Goal: Task Accomplishment & Management: Use online tool/utility

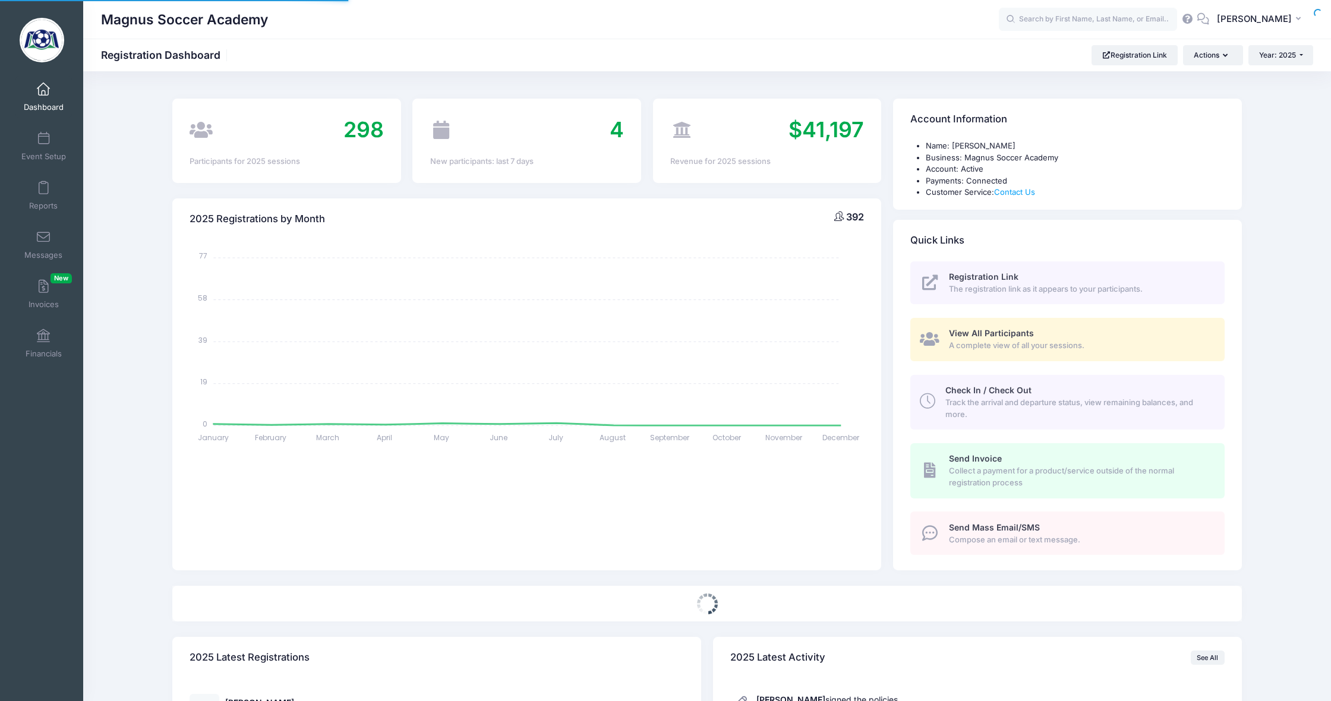
select select
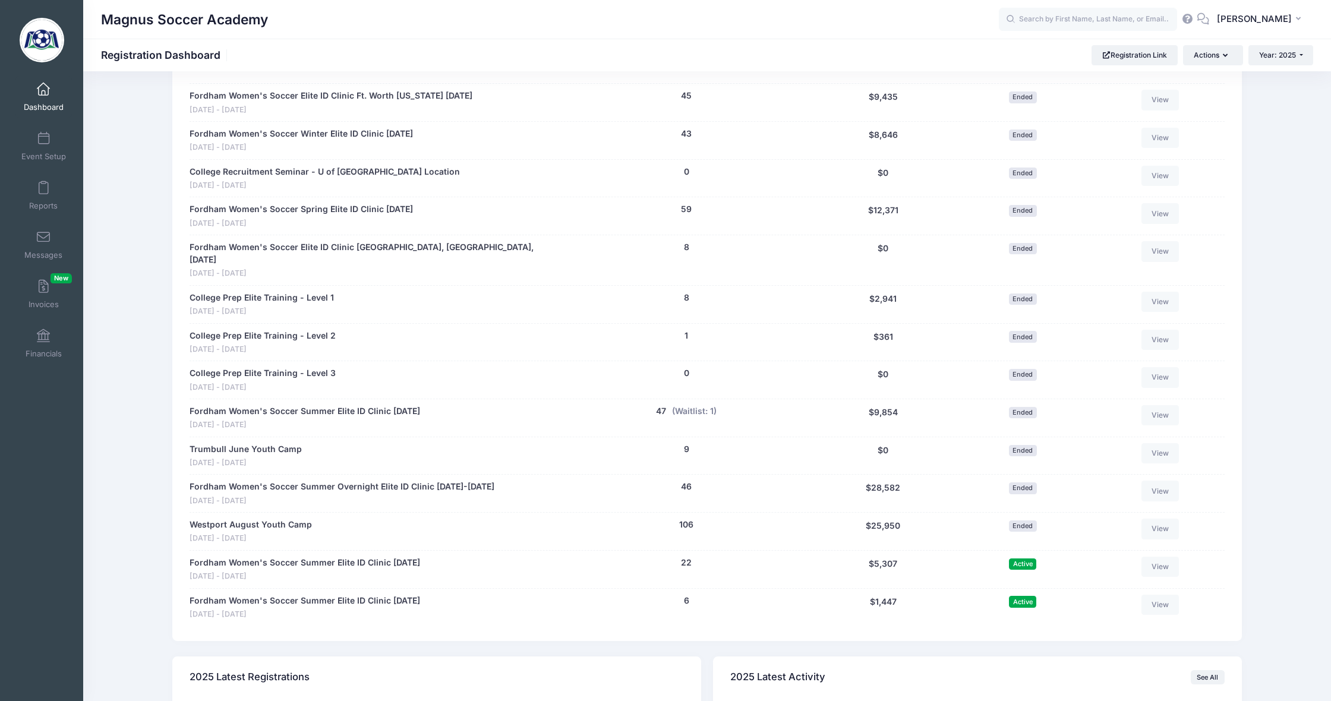
scroll to position [587, 0]
click at [43, 182] on span at bounding box center [43, 188] width 0 height 13
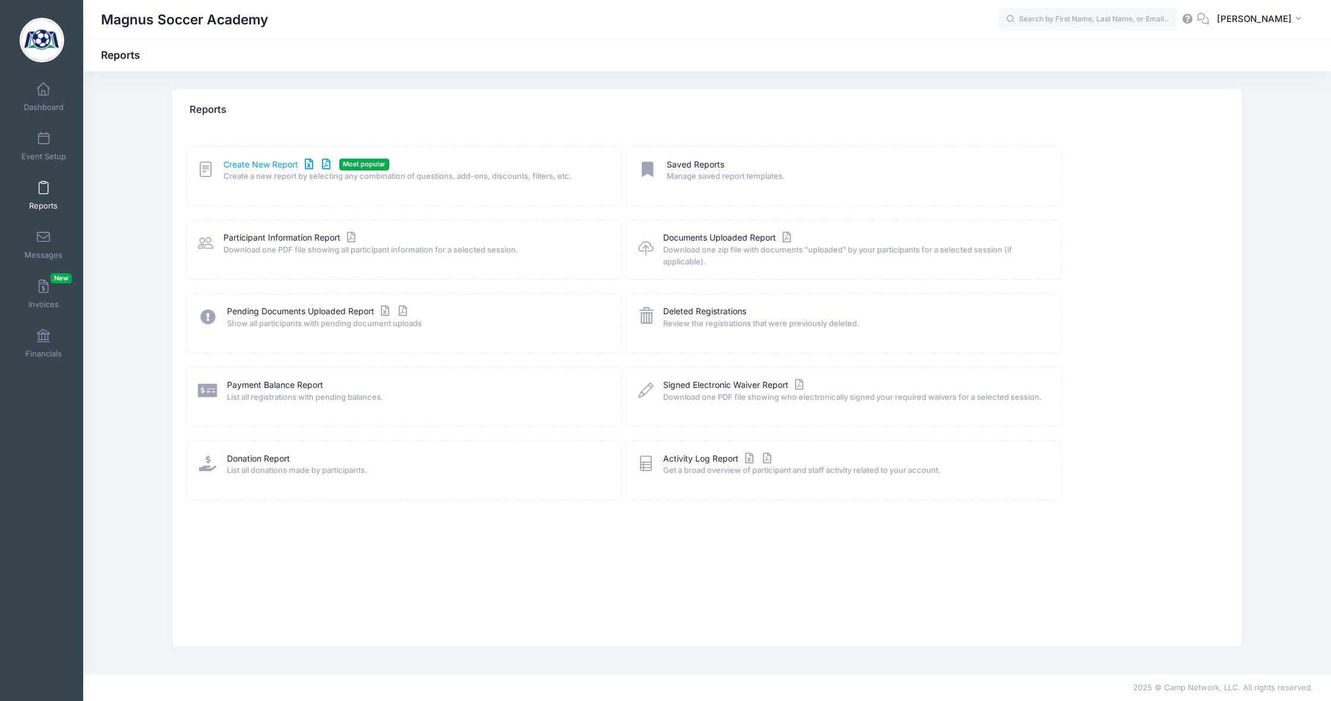
click at [271, 163] on link "Create New Report" at bounding box center [278, 165] width 111 height 12
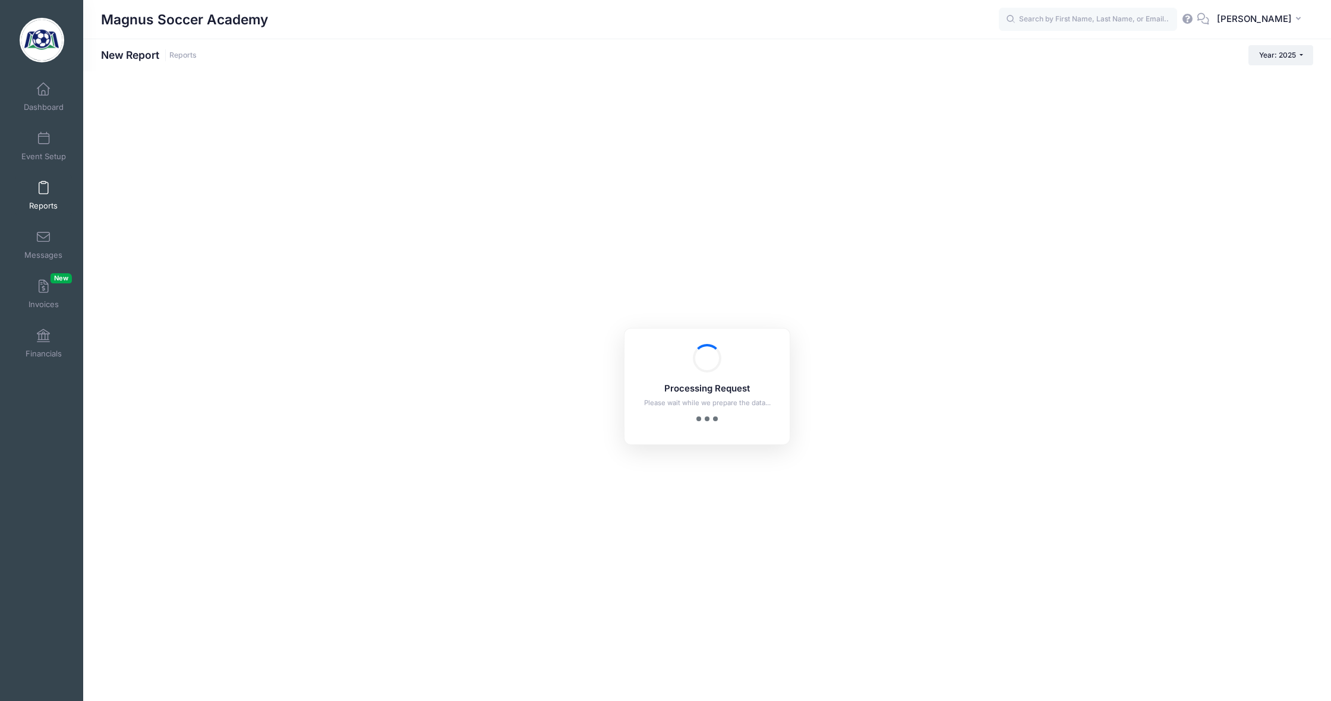
checkbox input "true"
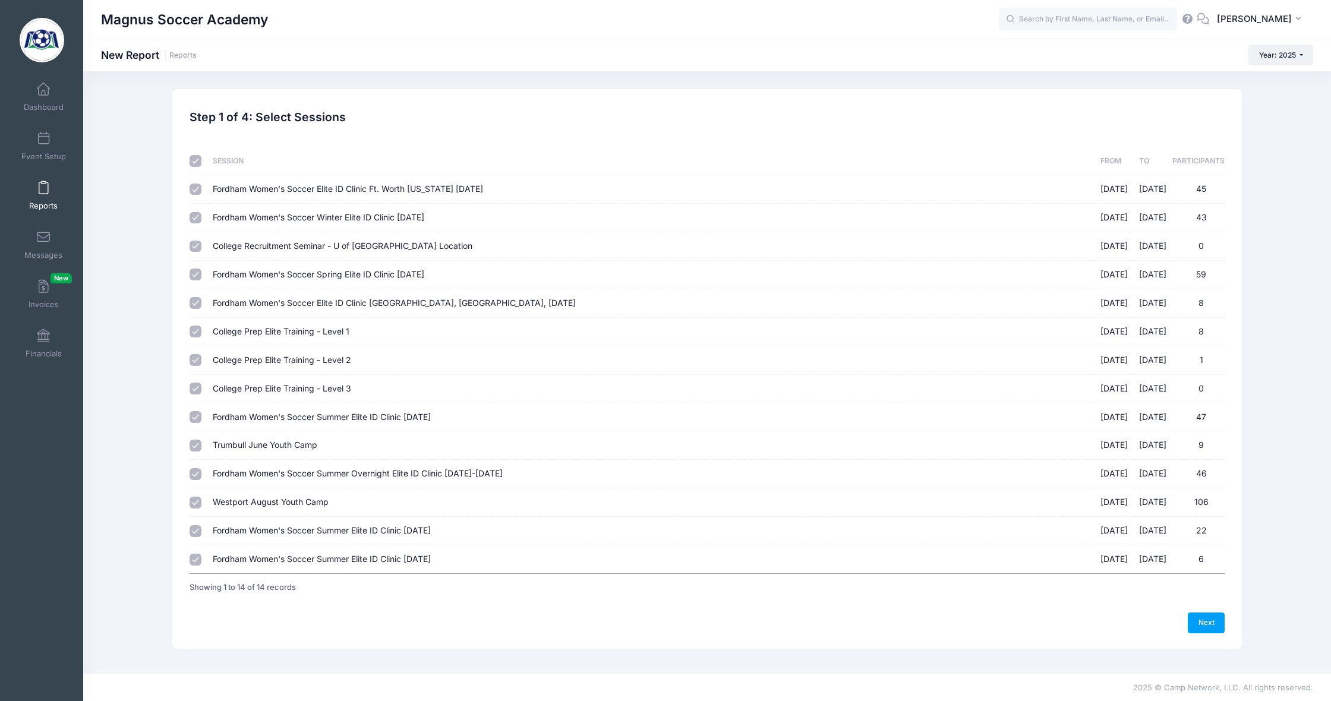
click at [194, 160] on input "checkbox" at bounding box center [196, 161] width 12 height 12
checkbox input "false"
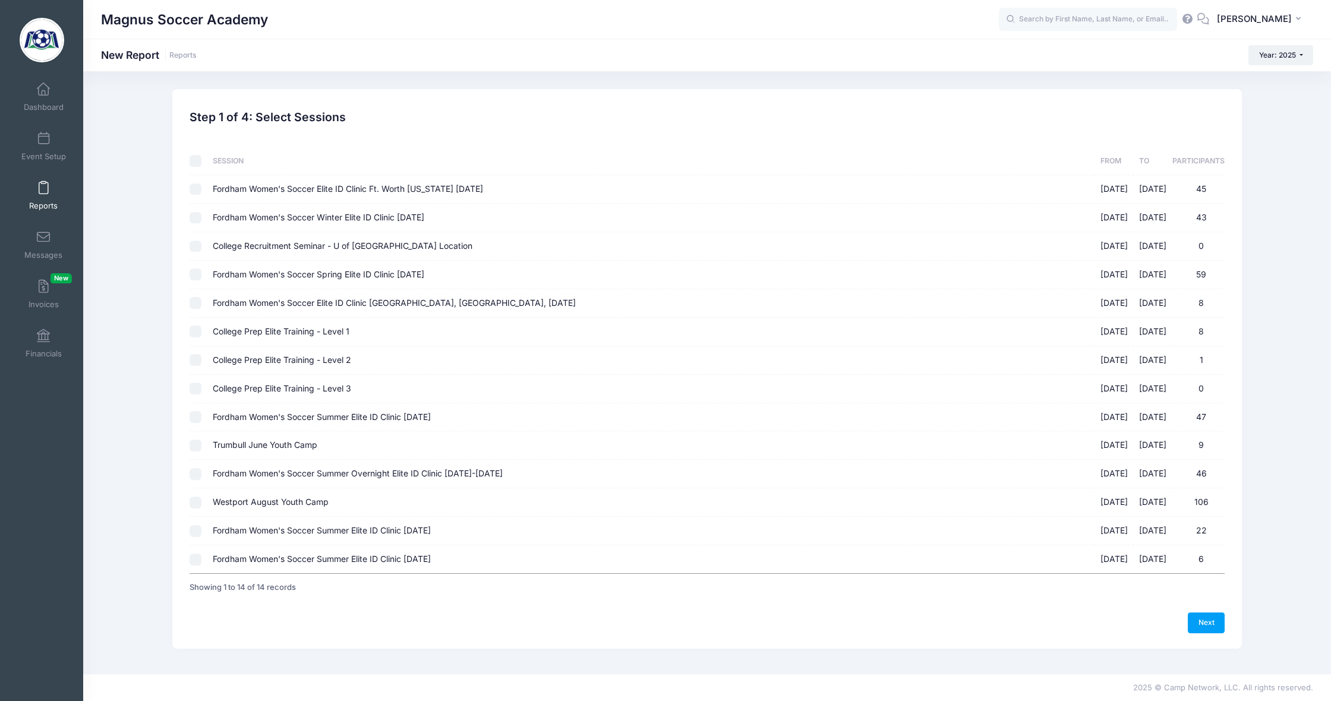
checkbox input "false"
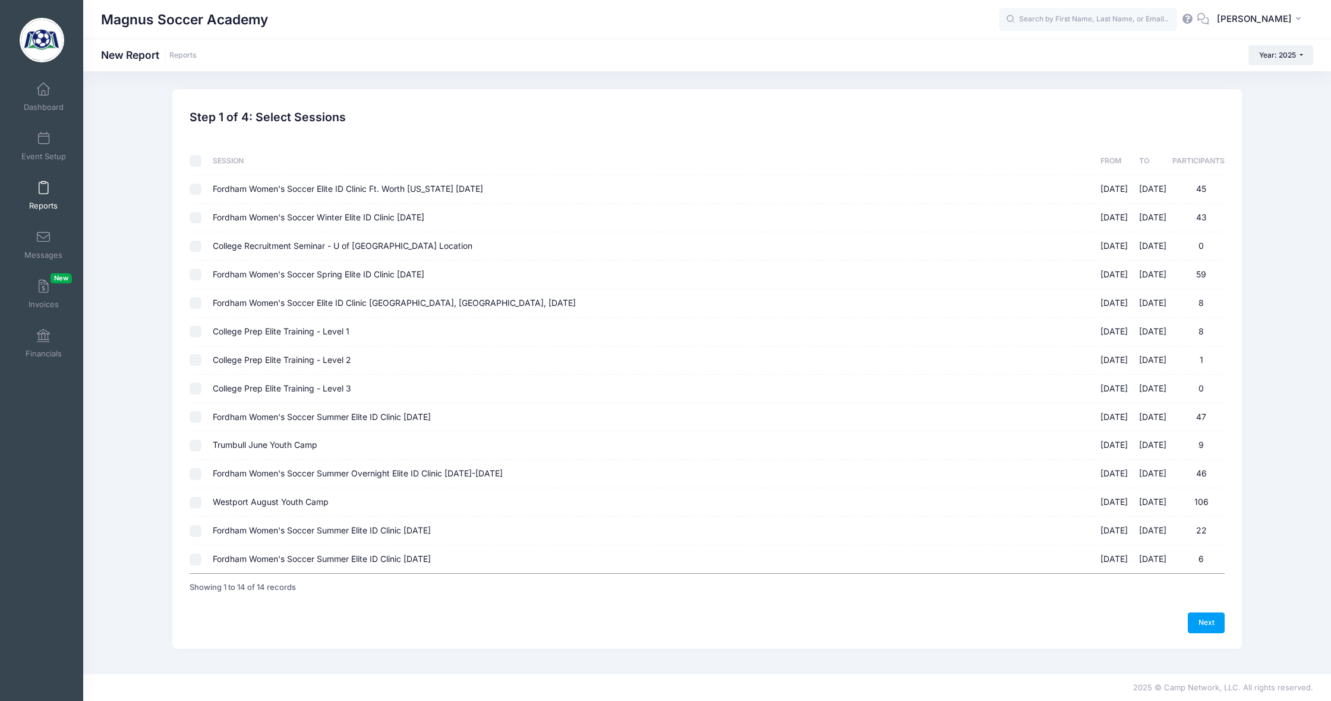
checkbox input "false"
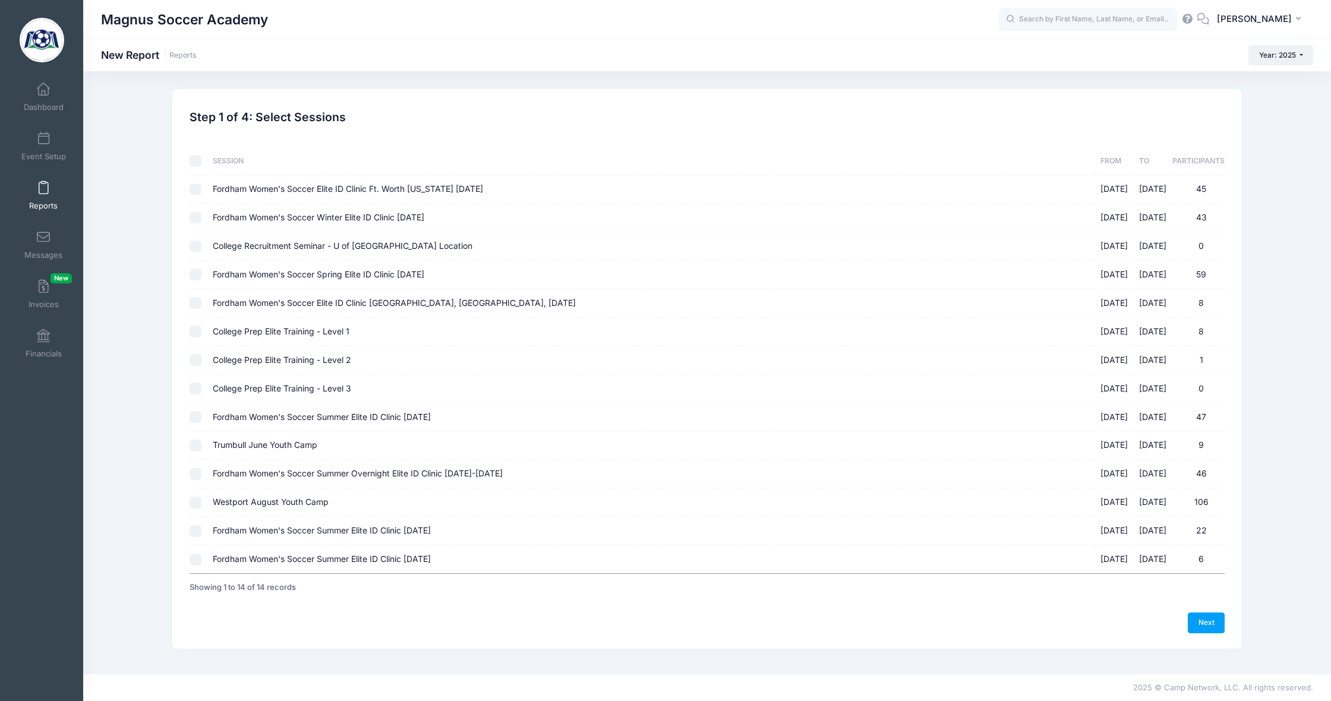
checkbox input "false"
drag, startPoint x: 196, startPoint y: 524, endPoint x: 243, endPoint y: 527, distance: 47.6
click at [196, 525] on input "Fordham Women's Soccer Summer Elite ID Clinic [DATE] [DATE] - [DATE] 22" at bounding box center [196, 531] width 12 height 12
checkbox input "true"
click at [1207, 613] on link "Next" at bounding box center [1206, 623] width 37 height 20
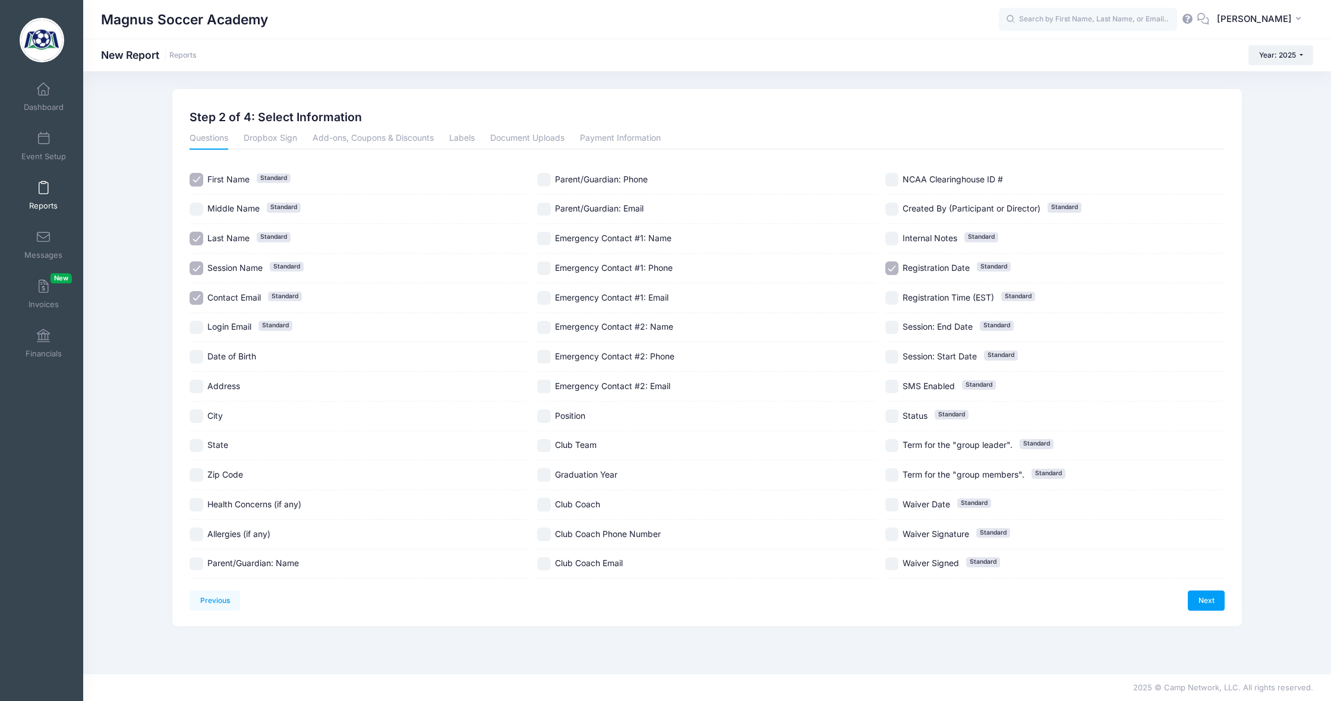
click at [192, 295] on input "Contact Email Standard" at bounding box center [197, 298] width 14 height 14
checkbox input "false"
click at [194, 414] on input "City" at bounding box center [197, 417] width 14 height 14
checkbox input "true"
click at [196, 445] on input "State" at bounding box center [197, 446] width 14 height 14
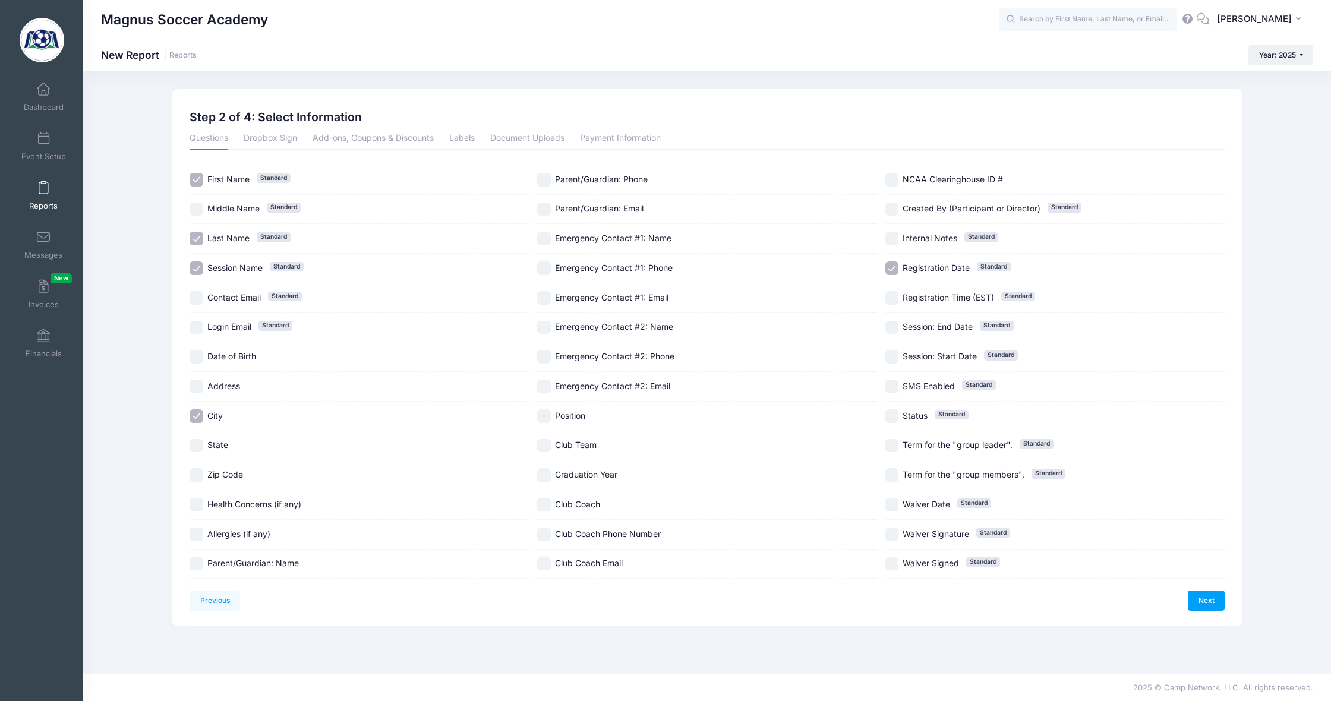
checkbox input "true"
click at [546, 418] on input "Position" at bounding box center [544, 417] width 14 height 14
checkbox input "true"
click at [549, 450] on input "Club Team" at bounding box center [544, 446] width 14 height 14
checkbox input "true"
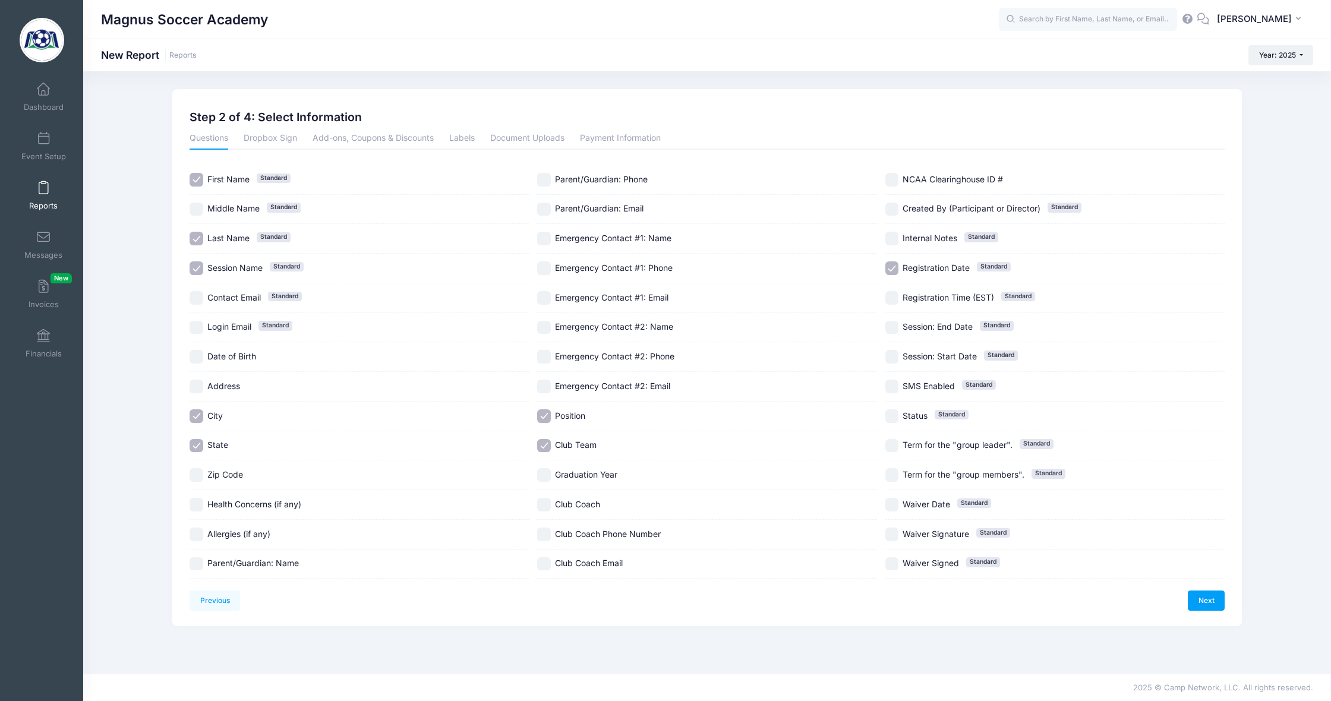
click at [545, 478] on input "Graduation Year" at bounding box center [544, 475] width 14 height 14
checkbox input "true"
click at [894, 266] on input "Registration Date Standard" at bounding box center [893, 269] width 14 height 14
checkbox input "false"
click at [1207, 599] on link "Next" at bounding box center [1206, 601] width 37 height 20
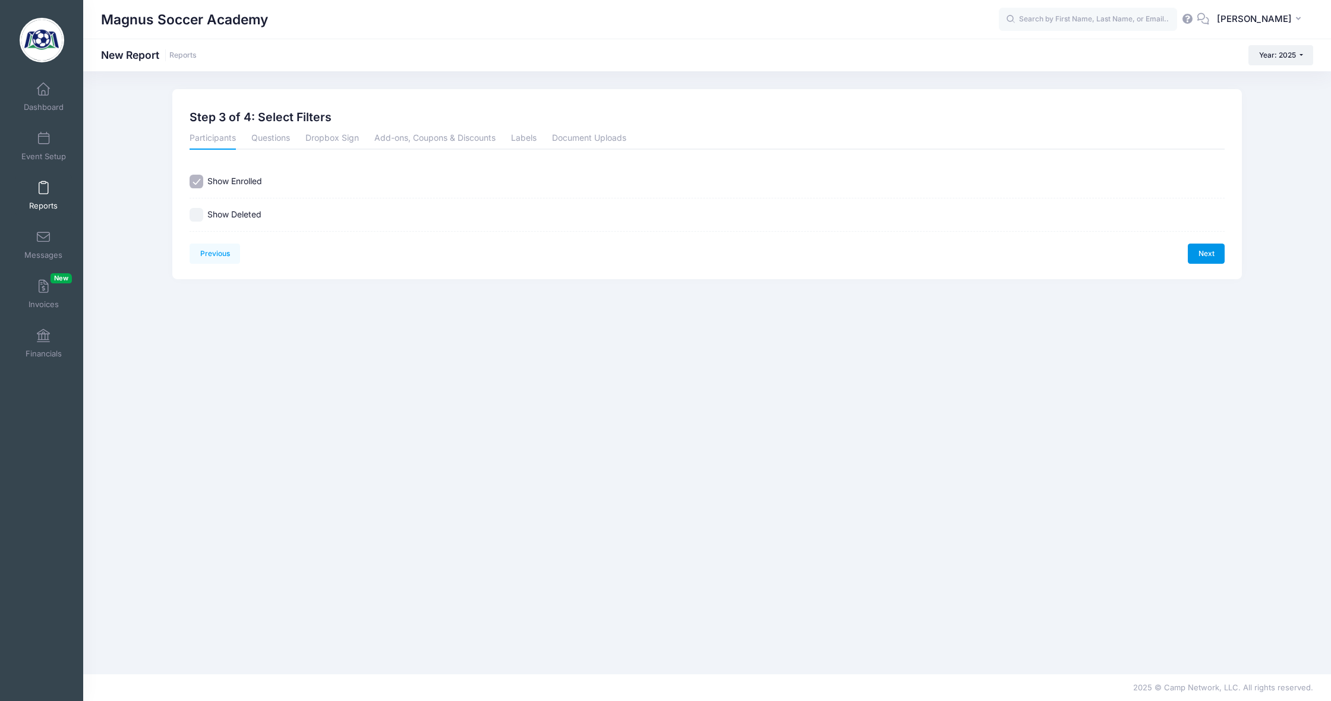
click at [1208, 251] on link "Next" at bounding box center [1206, 254] width 37 height 20
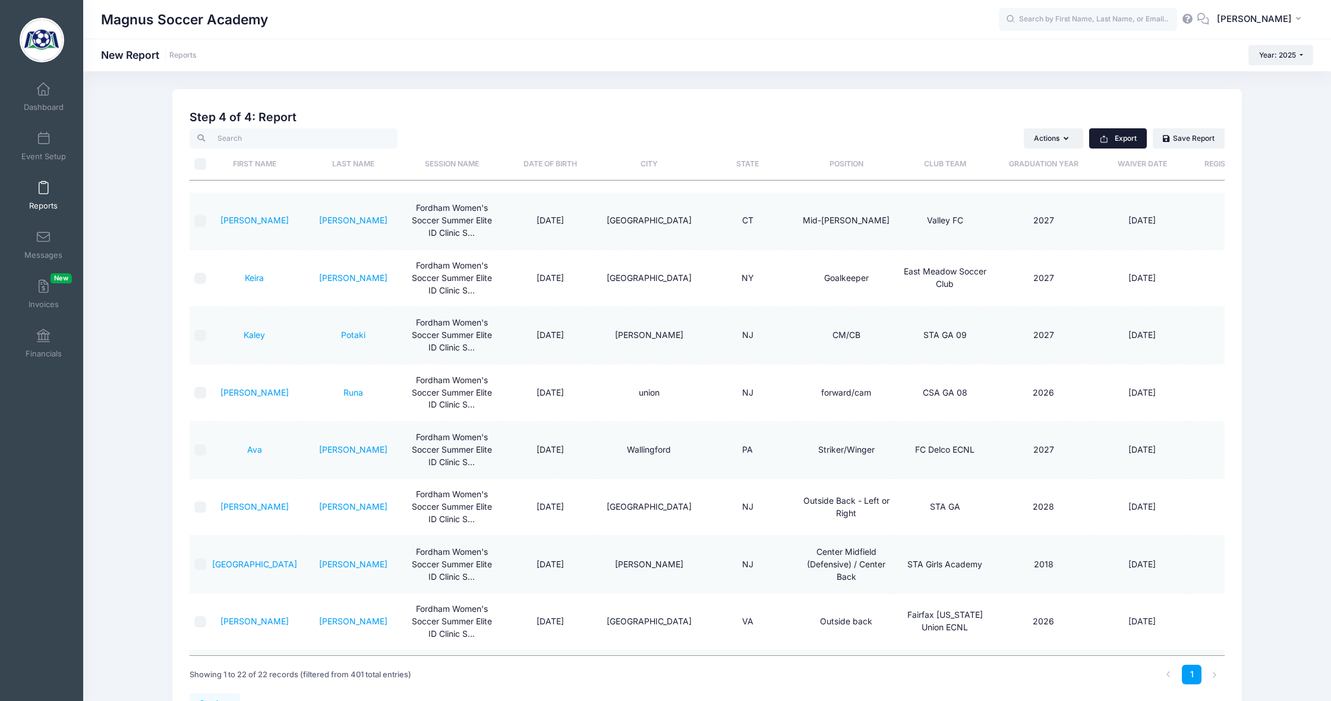
click at [1127, 138] on button "Export" at bounding box center [1118, 138] width 58 height 20
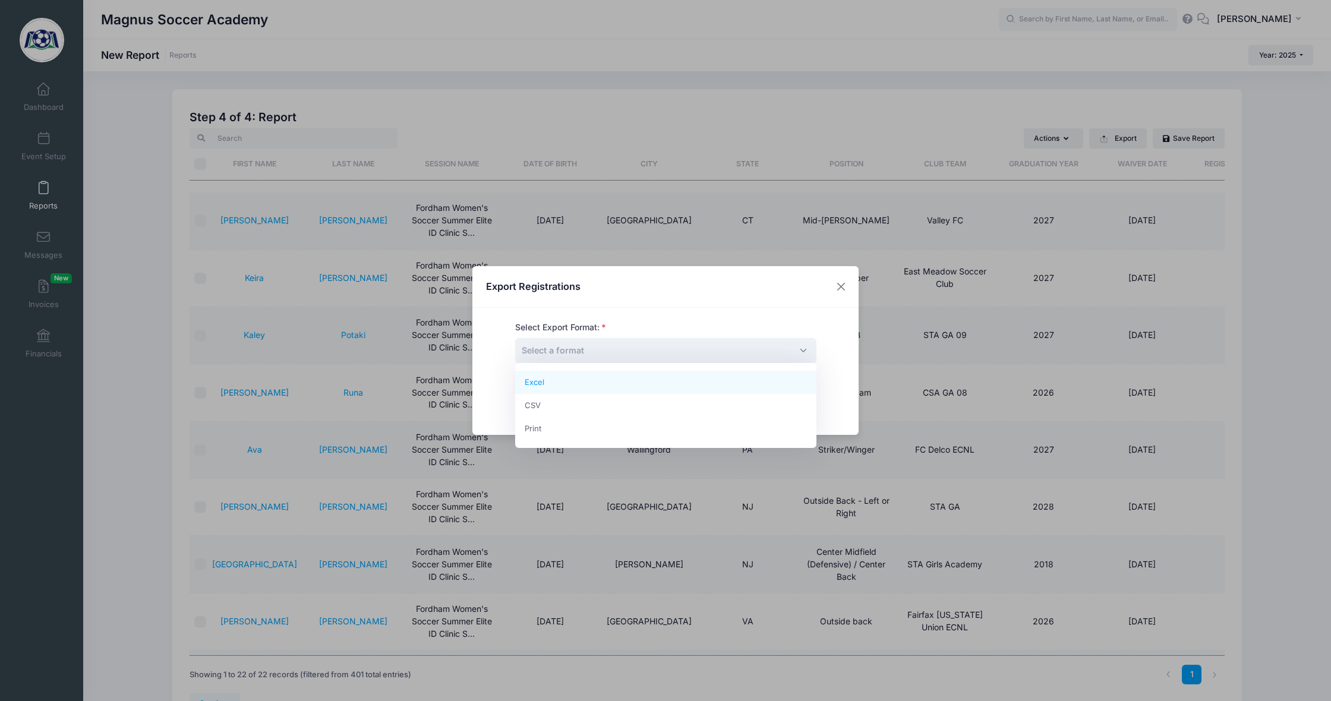
click at [758, 347] on span "Select a format" at bounding box center [665, 351] width 301 height 26
select select "excel"
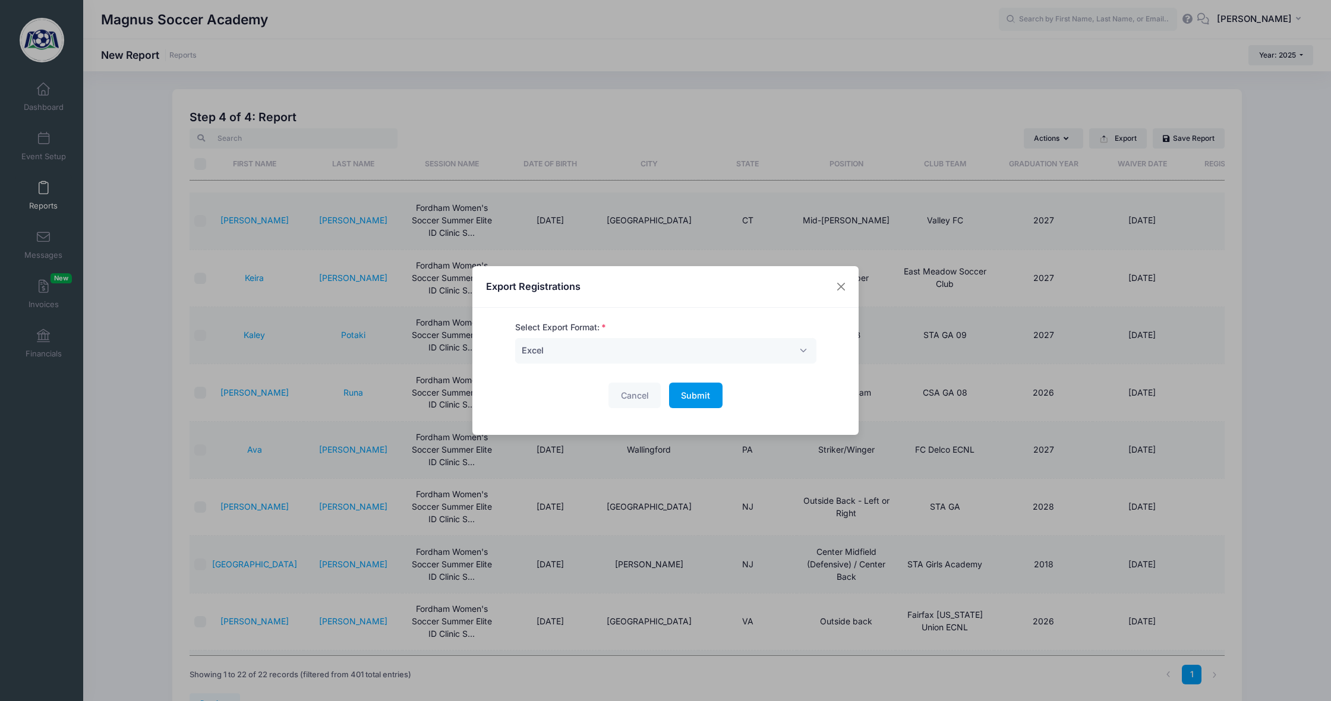
click at [704, 396] on span "Submit" at bounding box center [695, 395] width 29 height 10
